Goal: Information Seeking & Learning: Learn about a topic

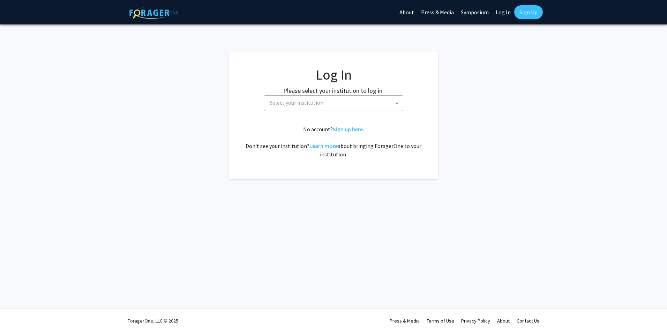
select select
click at [352, 103] on span "Select your institution" at bounding box center [335, 103] width 136 height 14
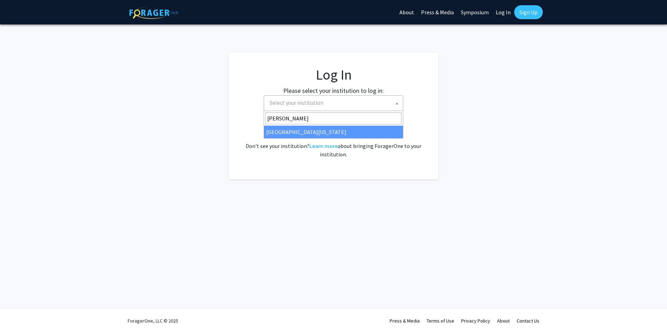
type input "[PERSON_NAME]"
select select "13"
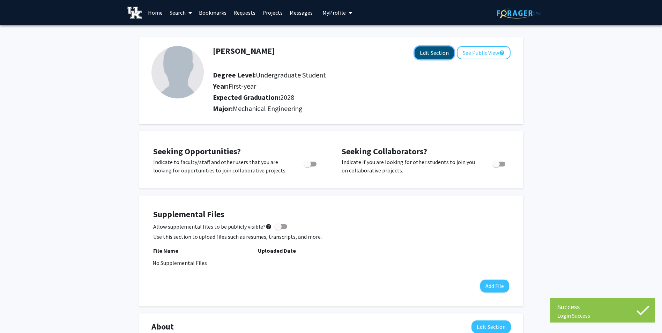
click at [432, 56] on button "Edit Section" at bounding box center [434, 52] width 39 height 13
select select "first-year"
select select "2028"
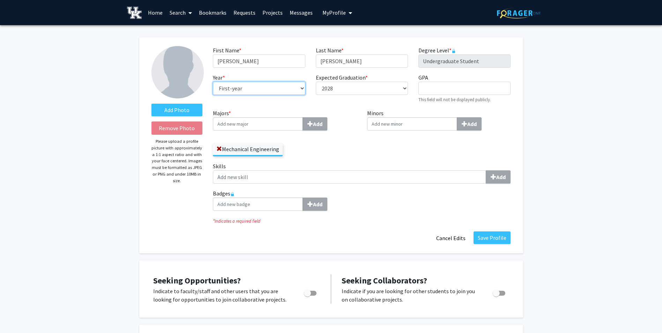
click at [298, 89] on select "--- First-year Sophomore Junior Senior Postbaccalaureate Certificate" at bounding box center [259, 88] width 92 height 13
select select "sophomore"
click at [213, 82] on select "--- First-year Sophomore Junior Senior Postbaccalaureate Certificate" at bounding box center [259, 88] width 92 height 13
click at [446, 87] on input "GPA required" at bounding box center [464, 88] width 92 height 13
type input "4.0"
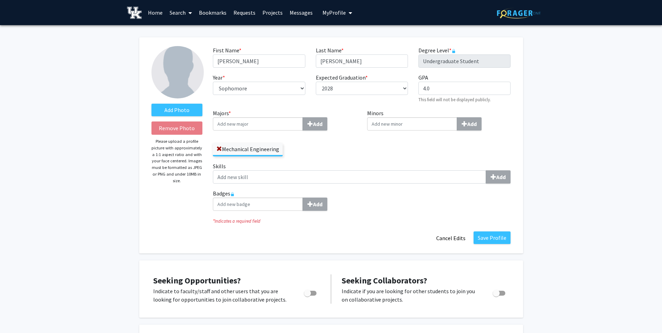
click at [394, 122] on input "Minors Add" at bounding box center [412, 123] width 90 height 13
type input "math"
click at [389, 142] on div "Math ematics" at bounding box center [412, 137] width 85 height 12
click at [389, 131] on input "math" at bounding box center [412, 123] width 90 height 13
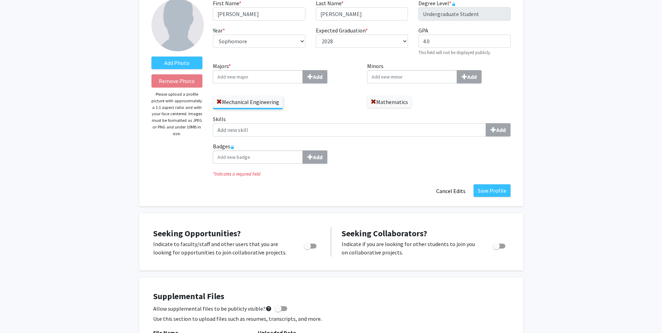
scroll to position [70, 0]
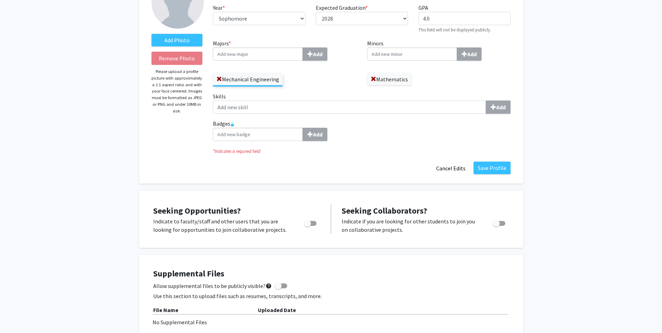
click at [311, 221] on span "Toggle" at bounding box center [310, 223] width 13 height 5
click at [307, 226] on input "Are you actively seeking opportunities?" at bounding box center [307, 226] width 0 height 0
checkbox input "true"
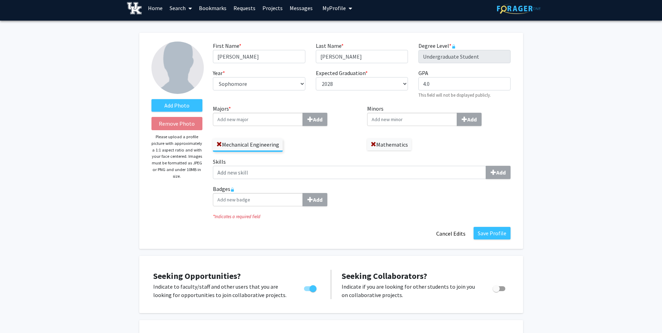
scroll to position [0, 0]
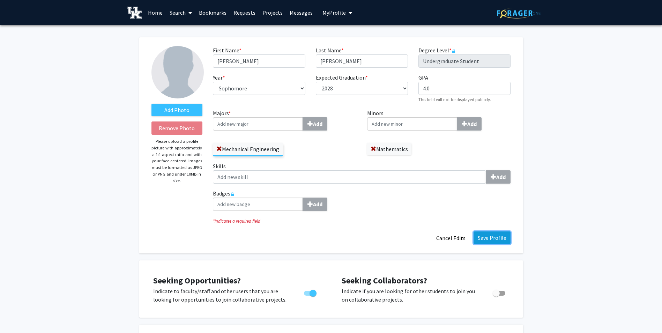
click at [492, 233] on button "Save Profile" at bounding box center [492, 237] width 37 height 13
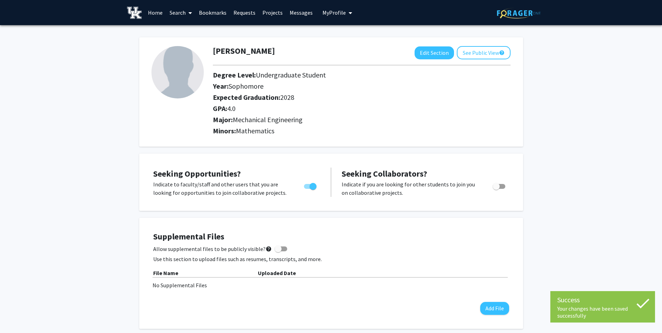
click at [158, 13] on link "Home" at bounding box center [155, 12] width 22 height 24
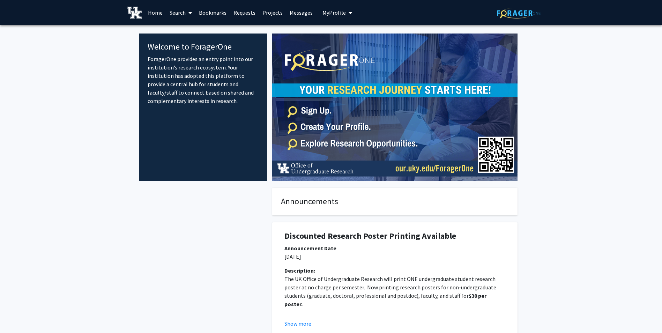
click at [185, 13] on link "Search" at bounding box center [180, 12] width 29 height 24
click at [266, 12] on link "Projects" at bounding box center [272, 12] width 27 height 24
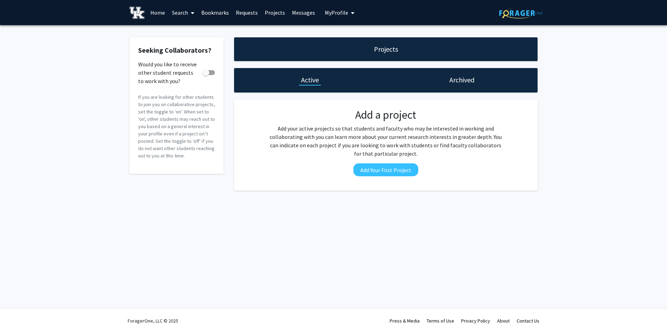
click at [132, 12] on img at bounding box center [136, 13] width 15 height 12
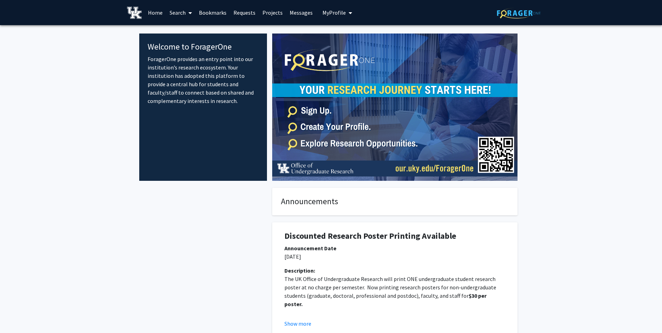
click at [172, 14] on link "Search" at bounding box center [180, 12] width 29 height 24
click at [184, 29] on span "Faculty/Staff" at bounding box center [191, 32] width 51 height 14
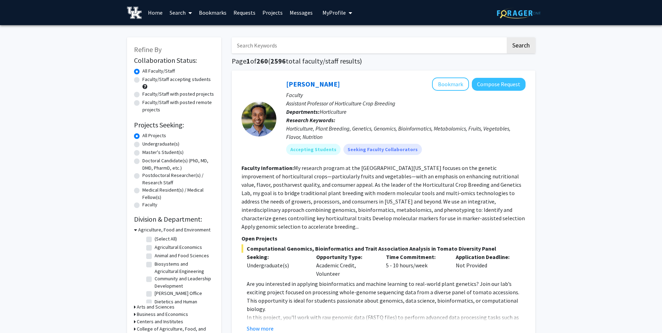
click at [142, 82] on label "Faculty/Staff accepting students" at bounding box center [176, 79] width 68 height 7
click at [142, 80] on input "Faculty/Staff accepting students" at bounding box center [144, 78] width 5 height 5
radio input "true"
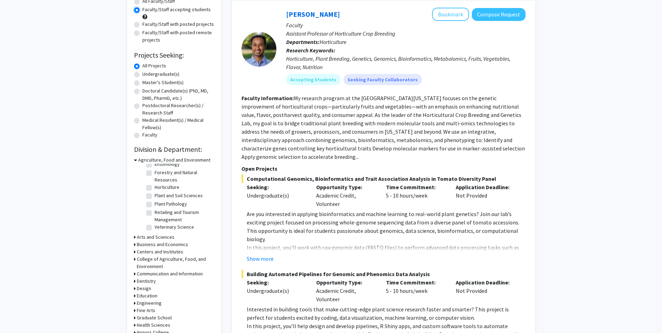
scroll to position [72, 0]
click at [137, 161] on div "Agriculture, Food and Environment" at bounding box center [174, 159] width 80 height 7
click at [134, 162] on icon at bounding box center [135, 159] width 3 height 7
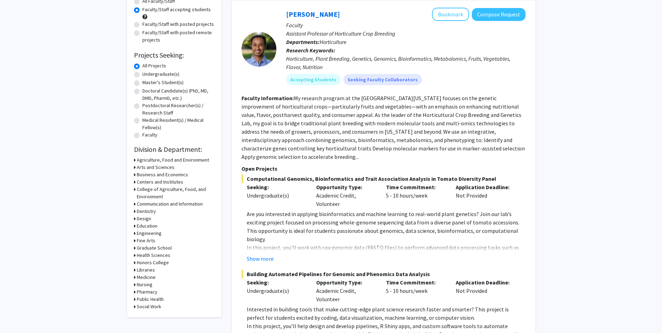
click at [137, 168] on h3 "Arts and Sciences" at bounding box center [156, 167] width 38 height 7
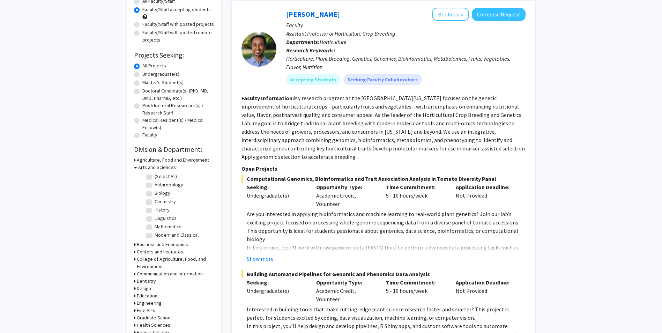
click at [152, 194] on fg-checkbox "Biology Biology" at bounding box center [179, 193] width 66 height 8
click at [155, 194] on label "Biology" at bounding box center [163, 192] width 16 height 7
click at [155, 194] on input "Biology" at bounding box center [157, 191] width 5 height 5
checkbox input "true"
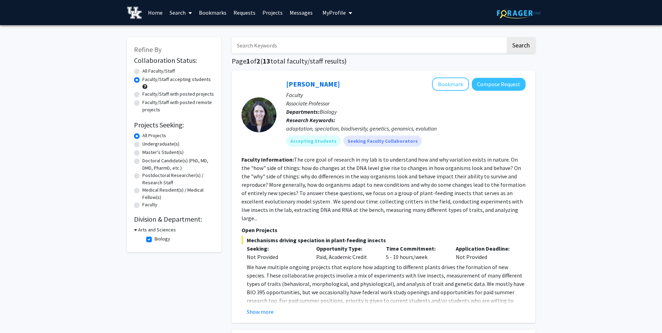
click at [136, 229] on icon at bounding box center [135, 229] width 3 height 7
click at [135, 231] on div "Arts and Sciences" at bounding box center [174, 229] width 80 height 7
click at [135, 230] on div "Arts and Sciences" at bounding box center [174, 229] width 80 height 7
click at [134, 230] on icon at bounding box center [135, 229] width 2 height 7
click at [155, 238] on label "Biology" at bounding box center [163, 238] width 16 height 7
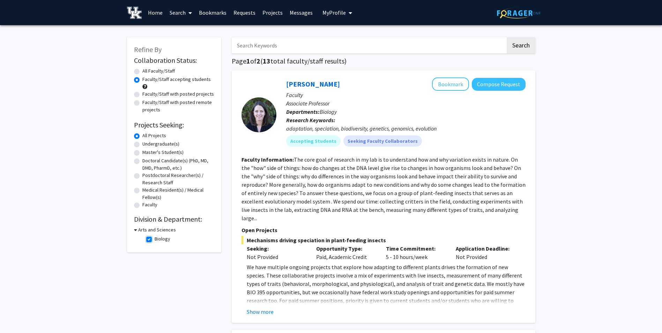
click at [155, 238] on input "Biology" at bounding box center [157, 237] width 5 height 5
checkbox input "false"
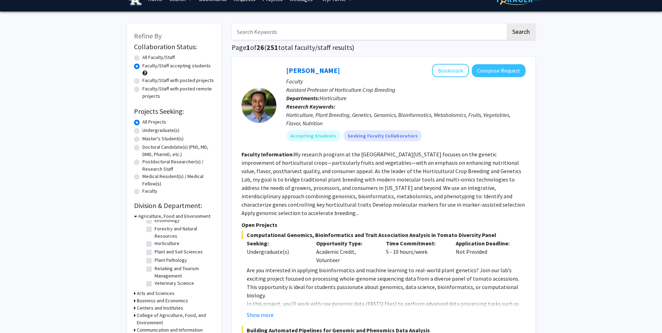
scroll to position [70, 0]
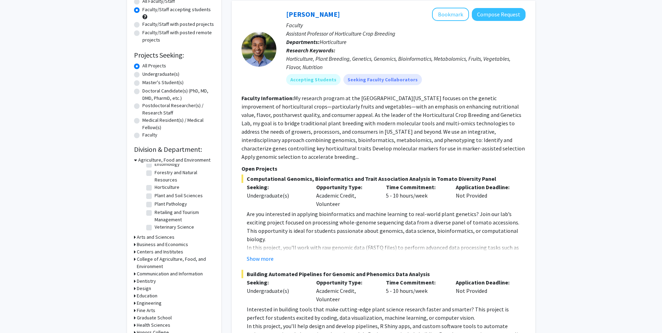
click at [137, 236] on h3 "Arts and Sciences" at bounding box center [156, 236] width 38 height 7
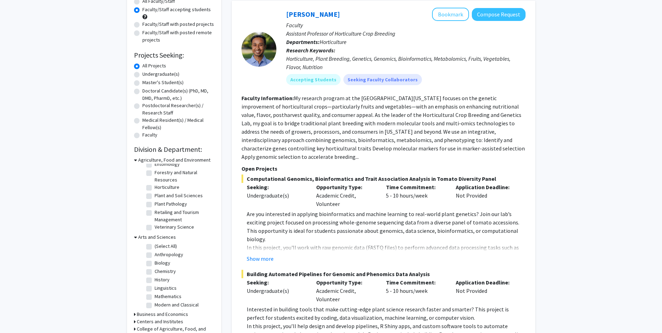
click at [155, 273] on label "Chemistry" at bounding box center [165, 271] width 21 height 7
click at [155, 272] on input "Chemistry" at bounding box center [157, 270] width 5 height 5
checkbox input "true"
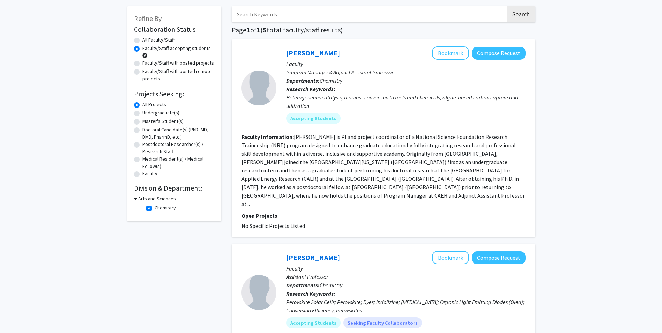
scroll to position [35, 0]
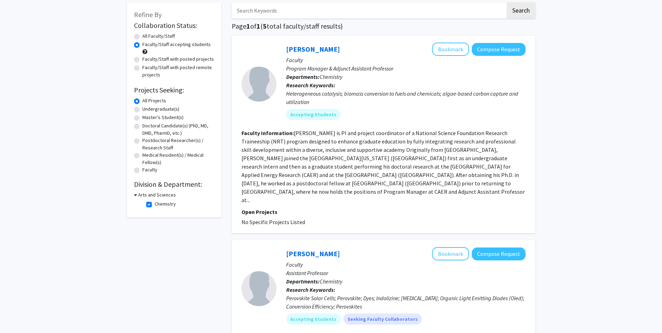
click at [142, 157] on label "Medical Resident(s) / Medical Fellow(s)" at bounding box center [178, 158] width 72 height 15
click at [142, 156] on input "Medical Resident(s) / Medical Fellow(s)" at bounding box center [144, 153] width 5 height 5
radio input "true"
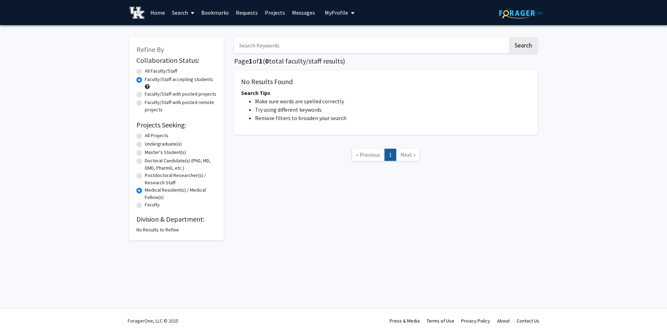
click at [145, 178] on label "Postdoctoral Researcher(s) / Research Staff" at bounding box center [181, 179] width 72 height 15
click at [145, 176] on input "Postdoctoral Researcher(s) / Research Staff" at bounding box center [147, 174] width 5 height 5
radio input "true"
click at [145, 160] on label "Doctoral Candidate(s) (PhD, MD, DMD, PharmD, etc.)" at bounding box center [181, 164] width 72 height 15
click at [145, 160] on input "Doctoral Candidate(s) (PhD, MD, DMD, PharmD, etc.)" at bounding box center [147, 159] width 5 height 5
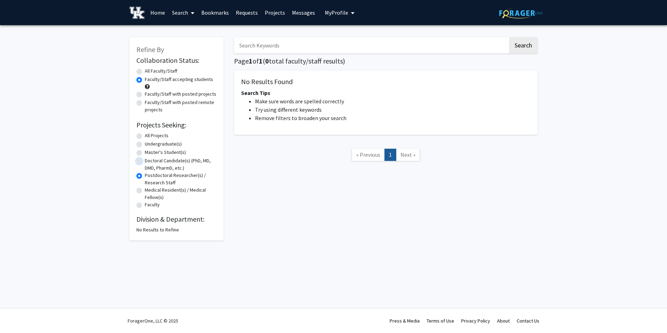
radio input "true"
click at [145, 151] on label "Master's Student(s)" at bounding box center [165, 152] width 41 height 7
click at [145, 151] on input "Master's Student(s)" at bounding box center [147, 151] width 5 height 5
radio input "true"
click at [145, 146] on label "Undergraduate(s)" at bounding box center [163, 143] width 37 height 7
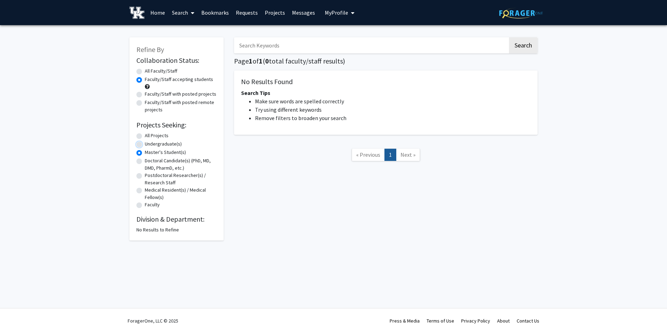
click at [145, 145] on input "Undergraduate(s)" at bounding box center [147, 142] width 5 height 5
radio input "true"
click at [142, 139] on div "All Projects" at bounding box center [176, 136] width 80 height 8
click at [142, 137] on div "All Projects" at bounding box center [176, 136] width 80 height 8
click at [145, 205] on label "Faculty" at bounding box center [152, 204] width 15 height 7
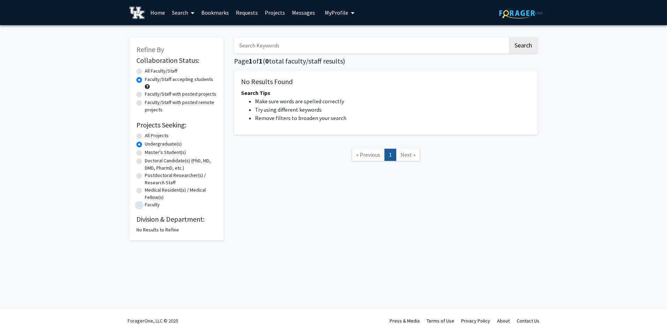
click at [145, 205] on input "Faculty" at bounding box center [147, 203] width 5 height 5
radio input "true"
click at [145, 136] on label "All Projects" at bounding box center [157, 135] width 24 height 7
click at [145, 136] on input "All Projects" at bounding box center [147, 134] width 5 height 5
radio input "true"
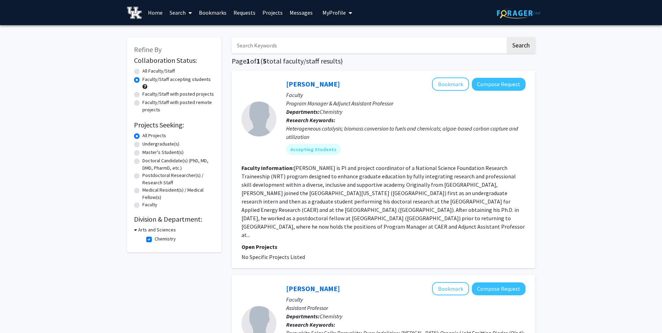
click at [155, 239] on label "Chemistry" at bounding box center [165, 238] width 21 height 7
click at [155, 239] on input "Chemistry" at bounding box center [157, 237] width 5 height 5
checkbox input "false"
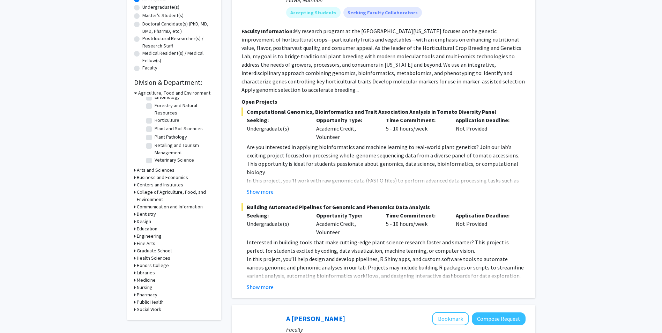
scroll to position [140, 0]
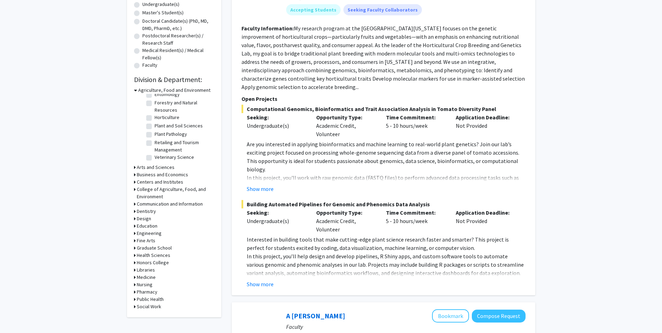
click at [137, 233] on h3 "Engineering" at bounding box center [149, 233] width 25 height 7
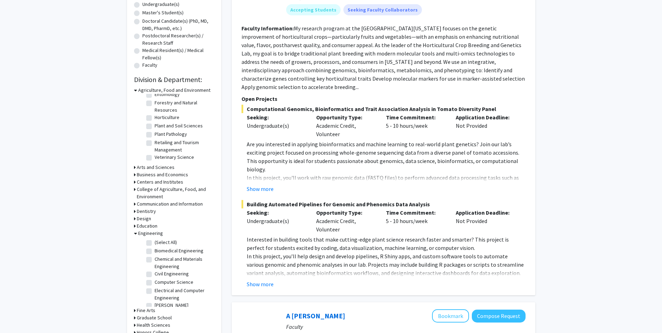
click at [155, 244] on label "(Select All)" at bounding box center [166, 242] width 22 height 7
click at [155, 243] on input "(Select All)" at bounding box center [157, 241] width 5 height 5
checkbox input "true"
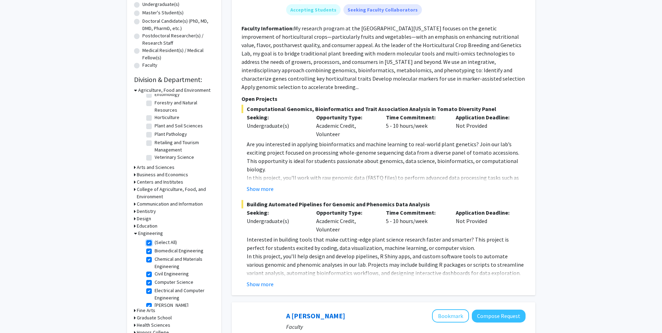
checkbox input "true"
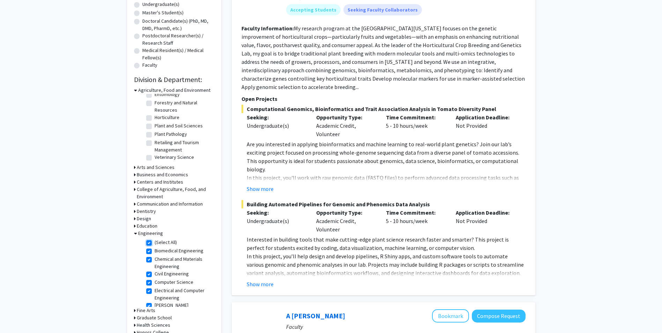
checkbox input "true"
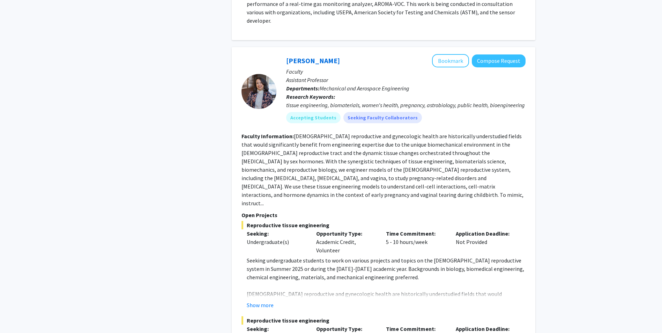
scroll to position [663, 0]
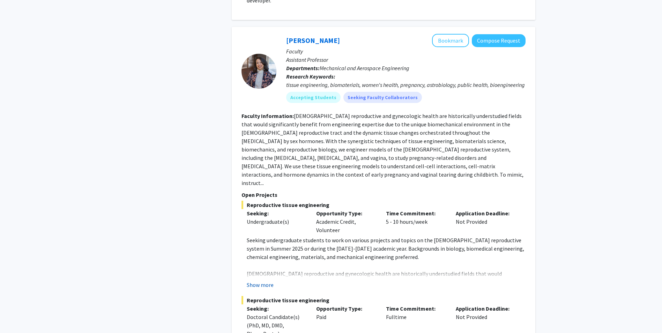
click at [267, 281] on button "Show more" at bounding box center [260, 285] width 27 height 8
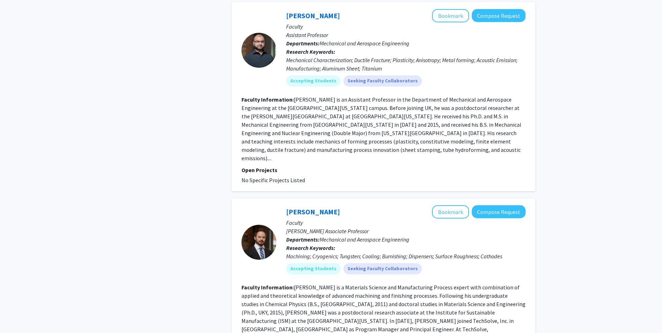
scroll to position [2303, 0]
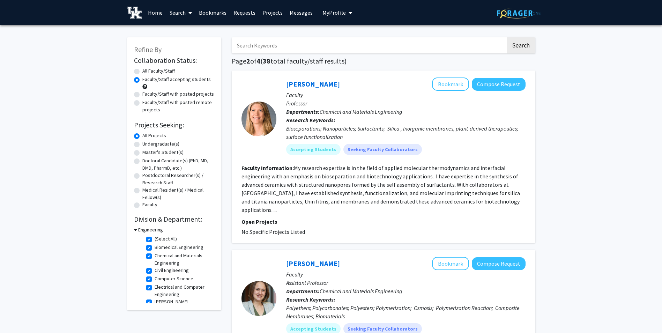
click at [155, 240] on label "(Select All)" at bounding box center [166, 238] width 22 height 7
click at [155, 240] on input "(Select All)" at bounding box center [157, 237] width 5 height 5
checkbox input "false"
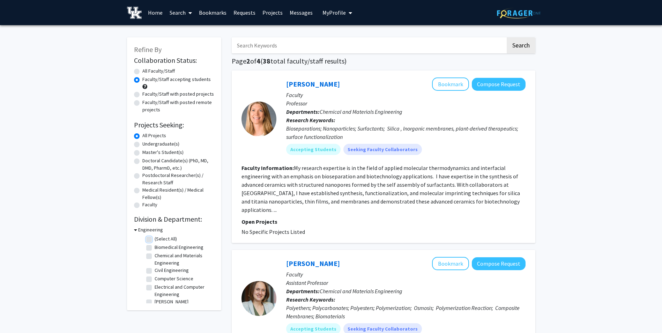
checkbox input "false"
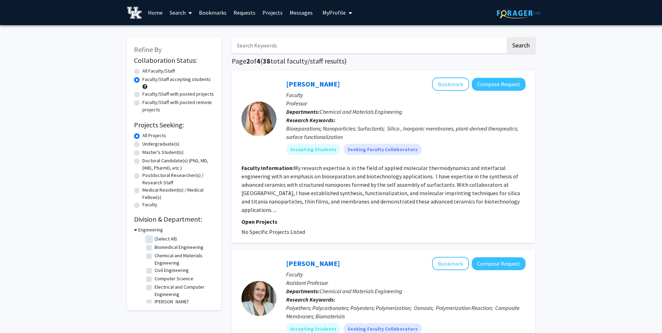
checkbox input "false"
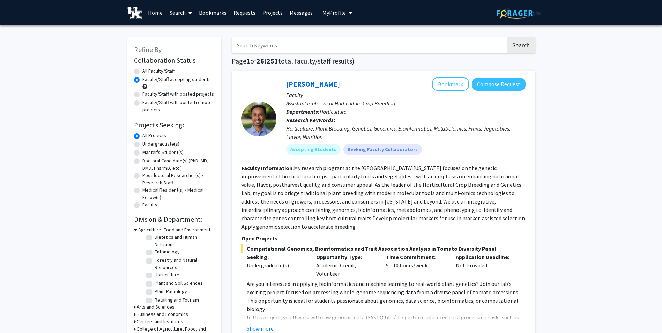
scroll to position [72, 0]
click at [143, 232] on h3 "Agriculture, Food and Environment" at bounding box center [174, 229] width 72 height 7
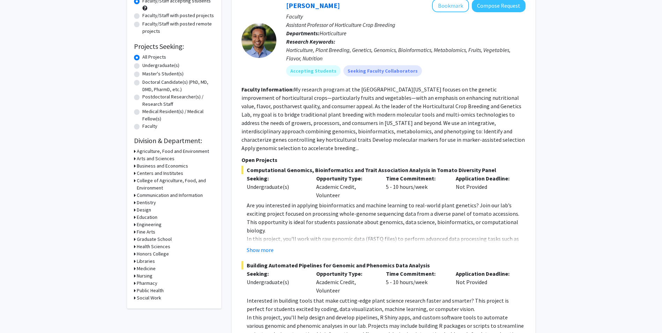
scroll to position [105, 0]
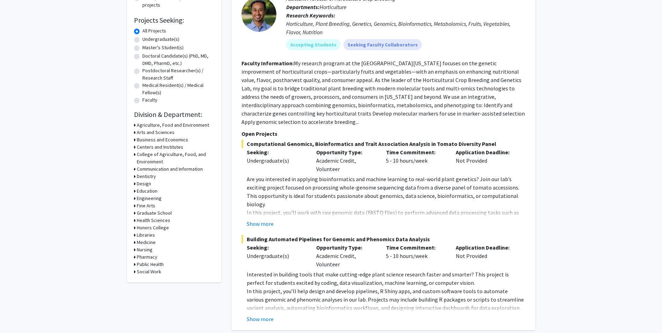
click at [157, 132] on h3 "Arts and Sciences" at bounding box center [156, 132] width 38 height 7
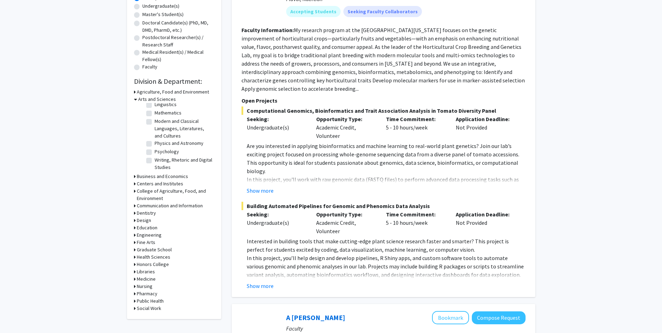
scroll to position [140, 0]
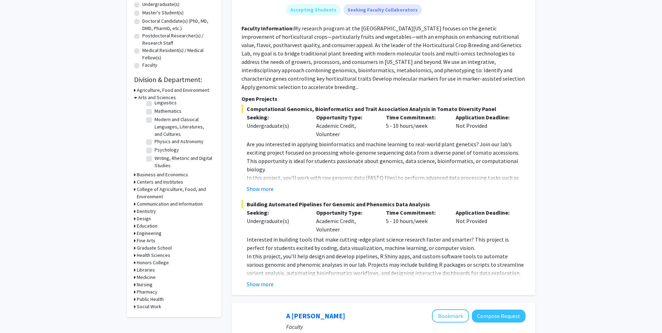
click at [155, 254] on h3 "Health Sciences" at bounding box center [154, 255] width 34 height 7
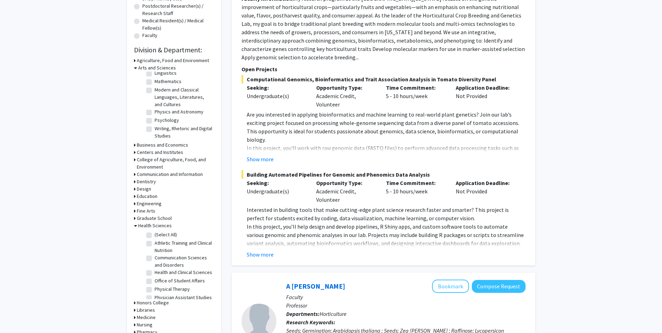
scroll to position [174, 0]
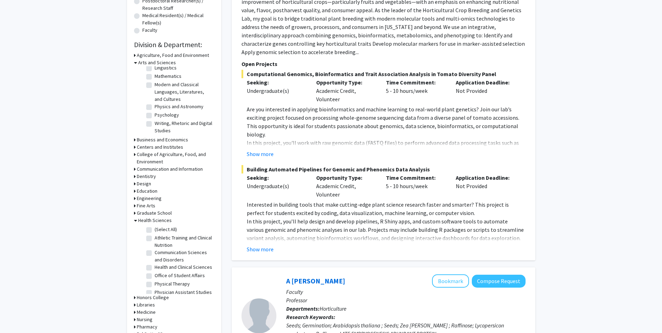
click at [155, 268] on label "Health and Clinical Sciences" at bounding box center [184, 266] width 58 height 7
click at [155, 268] on input "Health and Clinical Sciences" at bounding box center [157, 265] width 5 height 5
checkbox input "true"
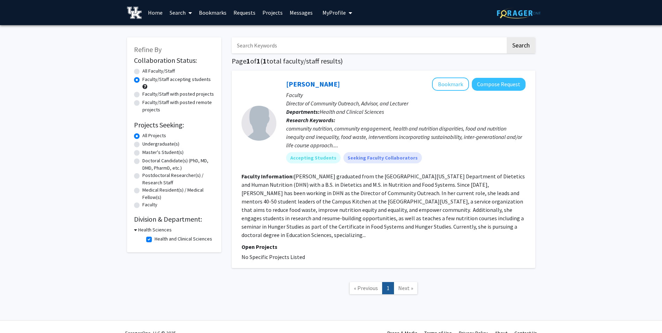
click at [137, 230] on div "Health Sciences" at bounding box center [174, 229] width 80 height 7
click at [136, 231] on icon at bounding box center [135, 229] width 3 height 7
click at [136, 231] on div "Health Sciences" at bounding box center [174, 229] width 80 height 7
click at [147, 228] on h3 "Health Sciences" at bounding box center [154, 229] width 34 height 7
click at [155, 240] on label "Health and Clinical Sciences" at bounding box center [184, 238] width 58 height 7
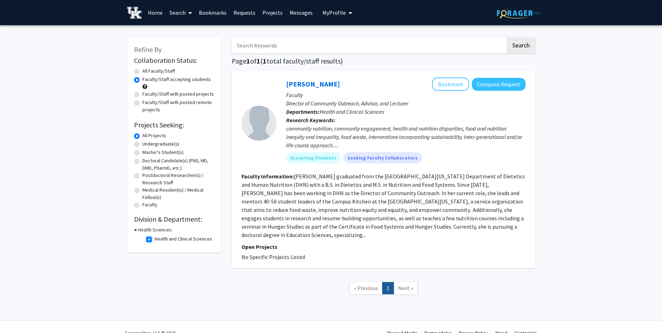
click at [155, 240] on input "Health and Clinical Sciences" at bounding box center [157, 237] width 5 height 5
checkbox input "false"
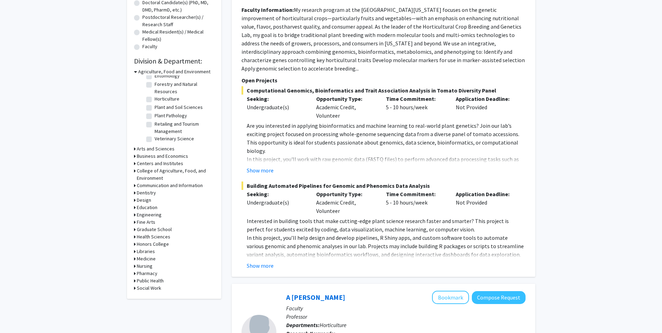
scroll to position [209, 0]
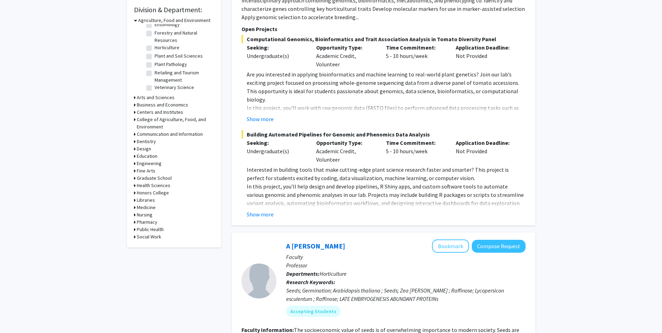
click at [147, 208] on h3 "Medicine" at bounding box center [146, 207] width 19 height 7
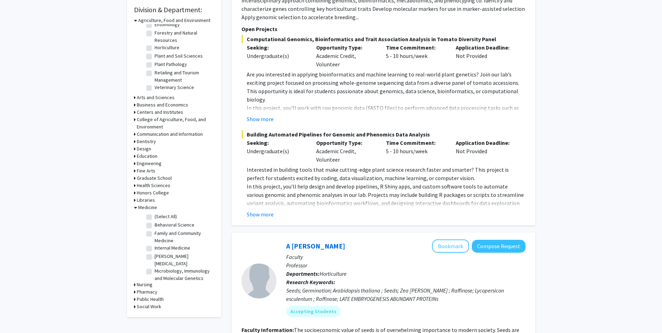
click at [155, 217] on label "(Select All)" at bounding box center [166, 216] width 22 height 7
click at [155, 217] on input "(Select All)" at bounding box center [157, 215] width 5 height 5
checkbox input "true"
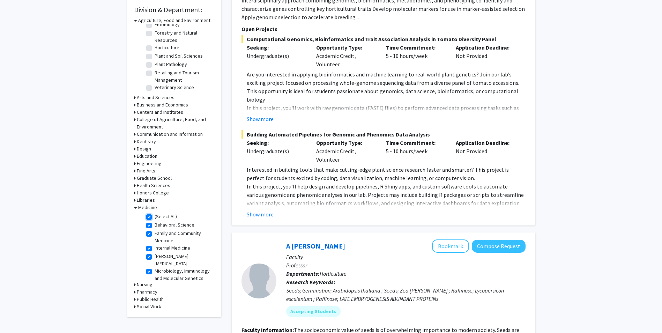
checkbox input "true"
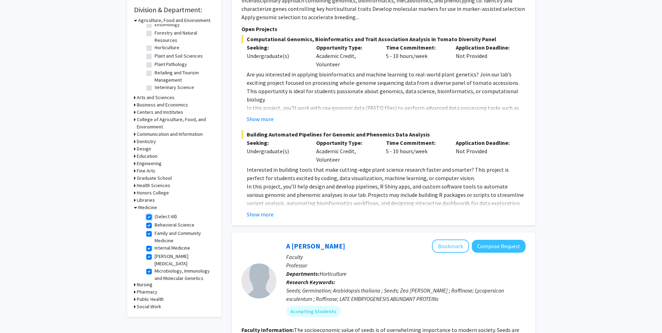
checkbox input "true"
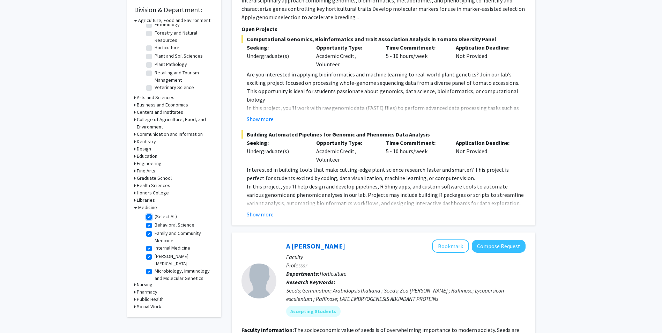
checkbox input "true"
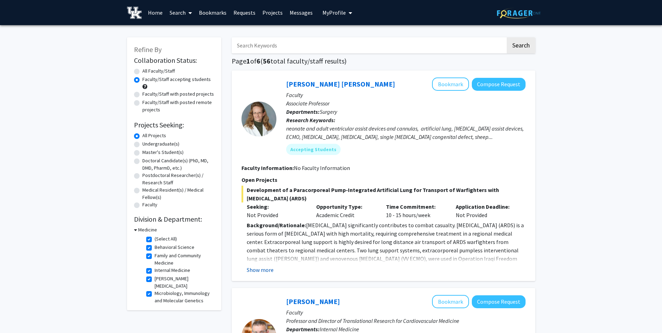
click at [255, 271] on button "Show more" at bounding box center [260, 270] width 27 height 8
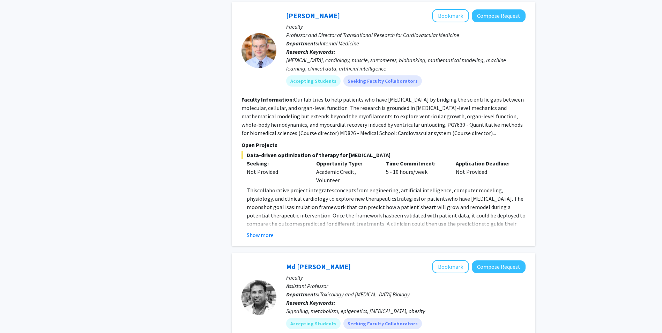
scroll to position [663, 0]
click at [260, 233] on button "Show more" at bounding box center [260, 234] width 27 height 8
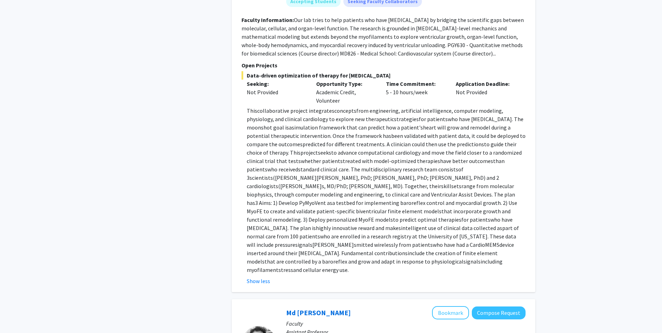
scroll to position [768, 0]
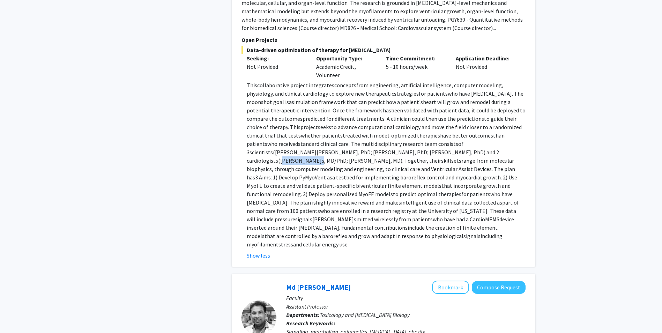
drag, startPoint x: 420, startPoint y: 152, endPoint x: 394, endPoint y: 155, distance: 26.3
click at [394, 155] on p "Thi s collaborative project integrate s concept s from engineering, artificial …" at bounding box center [386, 165] width 279 height 168
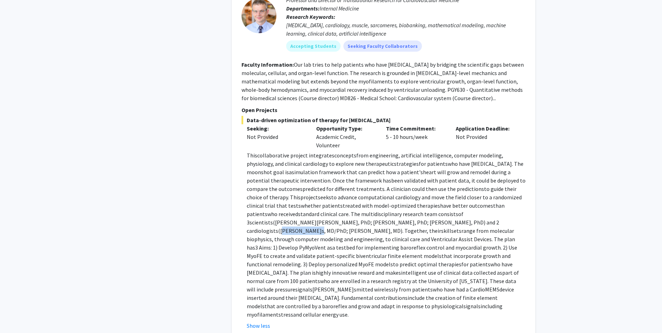
scroll to position [698, 0]
click at [395, 225] on p "Thi s collaborative project integrate s concept s from engineering, artificial …" at bounding box center [386, 235] width 279 height 168
drag, startPoint x: 393, startPoint y: 221, endPoint x: 431, endPoint y: 221, distance: 37.3
click at [431, 221] on p "Thi s collaborative project integrate s concept s from engineering, artificial …" at bounding box center [386, 235] width 279 height 168
copy p "[PERSON_NAME] s , MD"
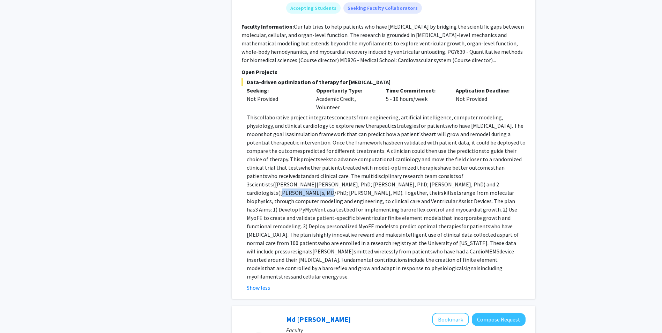
scroll to position [593, 0]
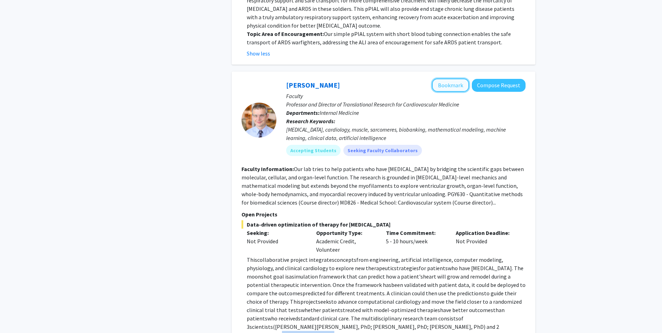
click at [447, 84] on button "Bookmark" at bounding box center [450, 85] width 37 height 13
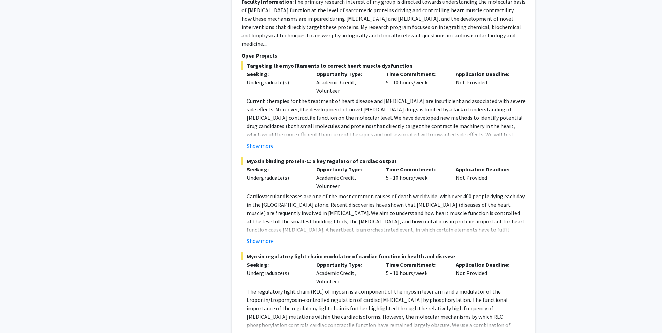
scroll to position [1605, 0]
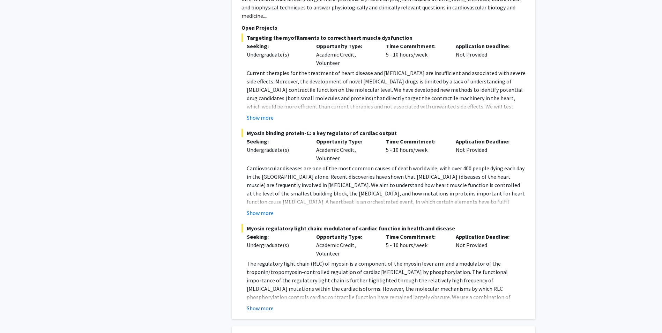
click at [253, 304] on button "Show more" at bounding box center [260, 308] width 27 height 8
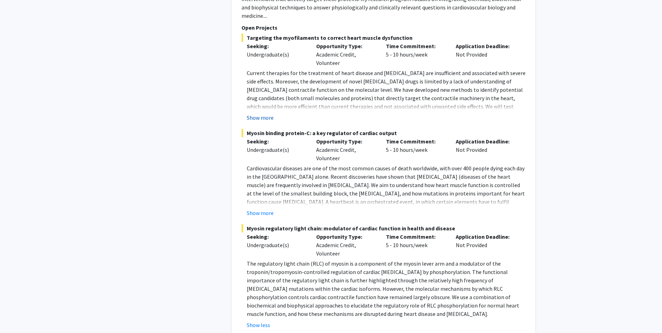
click at [263, 113] on button "Show more" at bounding box center [260, 117] width 27 height 8
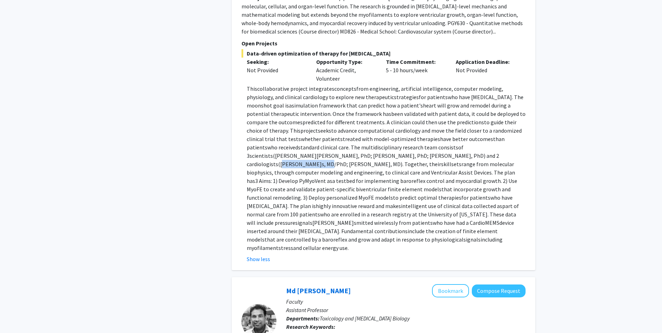
scroll to position [768, 0]
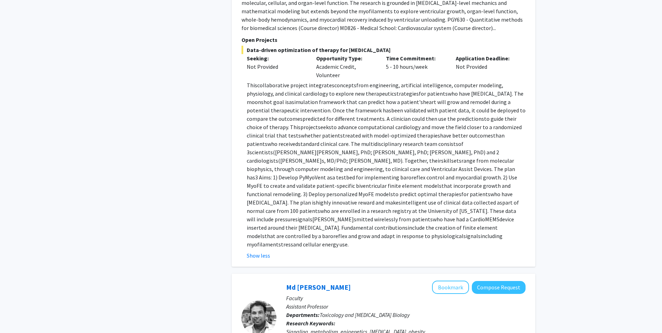
click at [245, 179] on fg-read-more "Thi s collaborative project integrate s concept s from engineering, artificial …" at bounding box center [383, 170] width 284 height 179
